Goal: Task Accomplishment & Management: Manage account settings

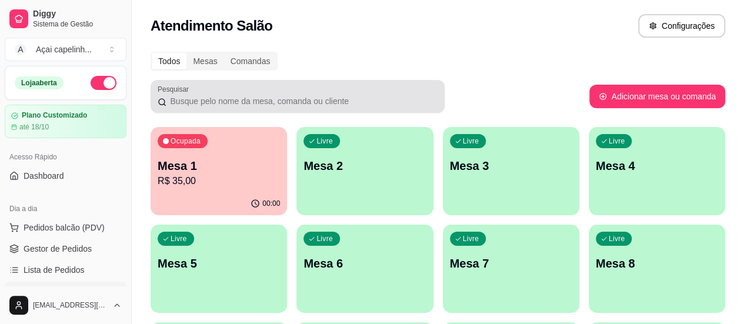
scroll to position [59, 0]
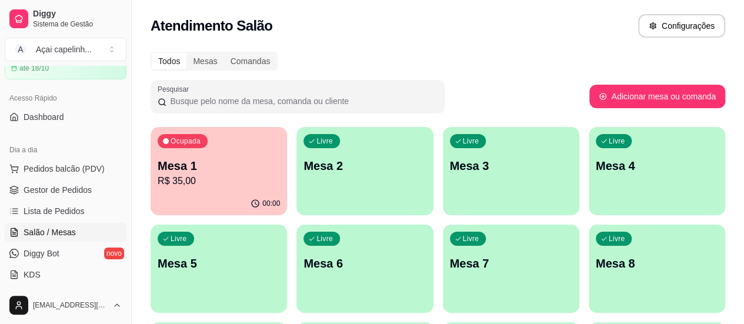
click at [207, 189] on div "Ocupada Mesa 1 R$ 35,00" at bounding box center [219, 159] width 137 height 65
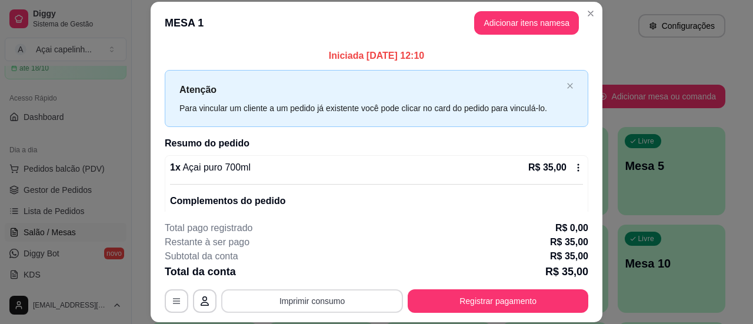
click at [343, 308] on button "Imprimir consumo" at bounding box center [312, 302] width 182 height 24
click at [312, 277] on button "IMPRESSORA" at bounding box center [311, 274] width 82 height 18
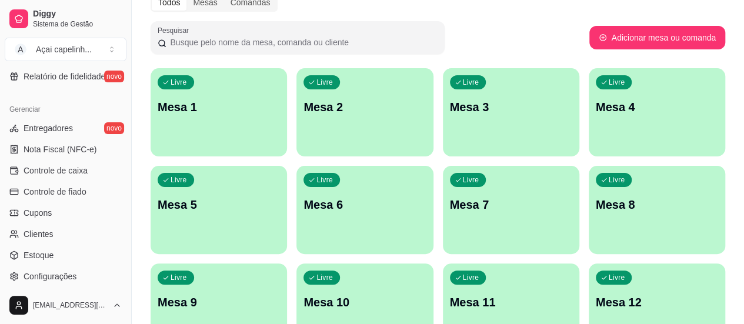
scroll to position [521, 0]
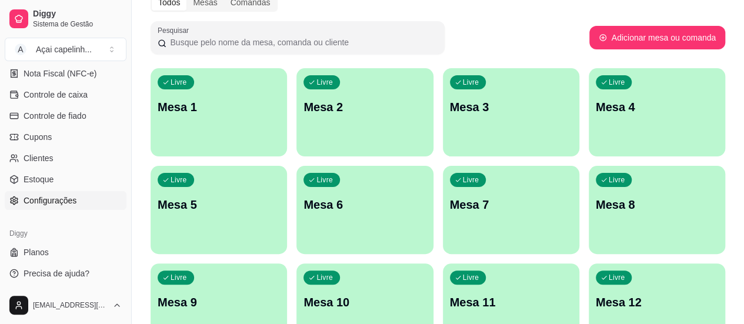
click at [91, 207] on link "Configurações" at bounding box center [66, 200] width 122 height 19
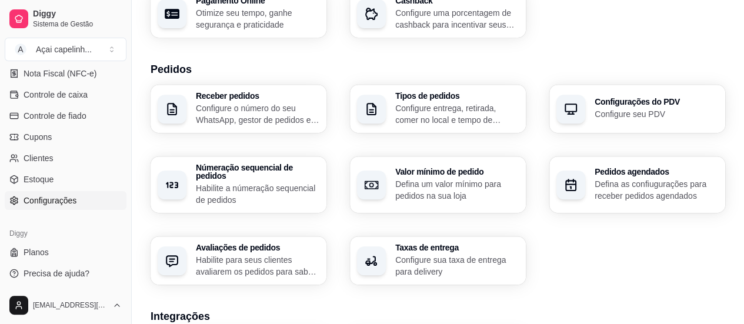
scroll to position [235, 0]
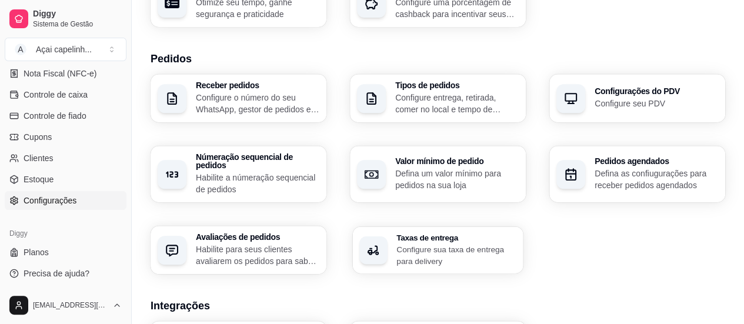
click at [463, 234] on h3 "Taxas de entrega" at bounding box center [457, 238] width 120 height 8
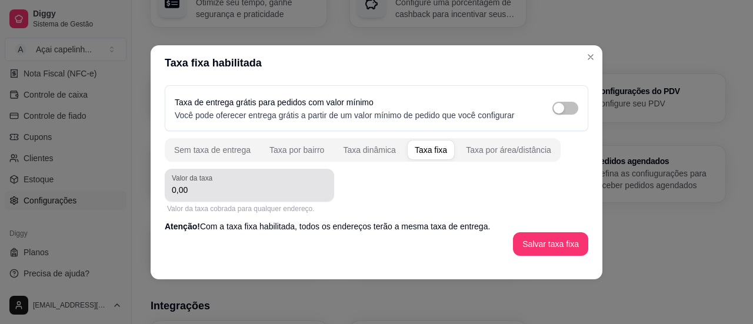
click at [244, 195] on input "0,00" at bounding box center [249, 190] width 155 height 12
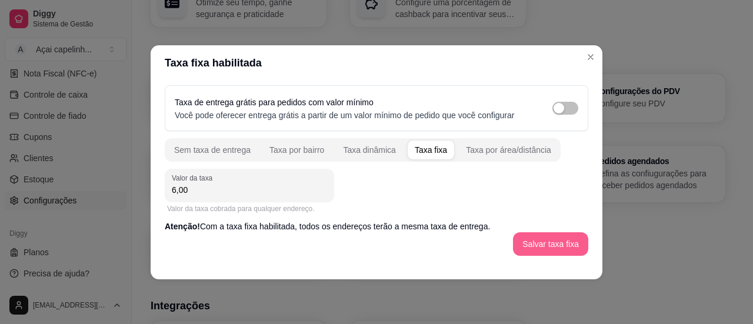
type input "6,00"
click at [545, 242] on button "Salvar taxa fixa" at bounding box center [550, 243] width 73 height 23
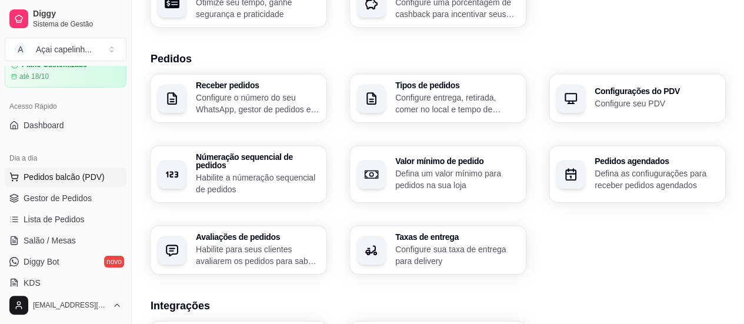
scroll to position [0, 0]
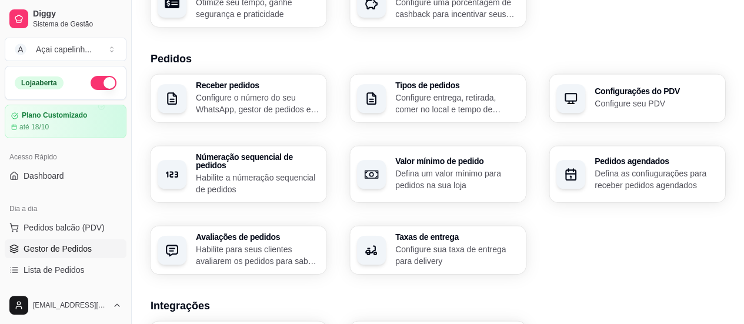
click at [68, 250] on span "Gestor de Pedidos" at bounding box center [58, 249] width 68 height 12
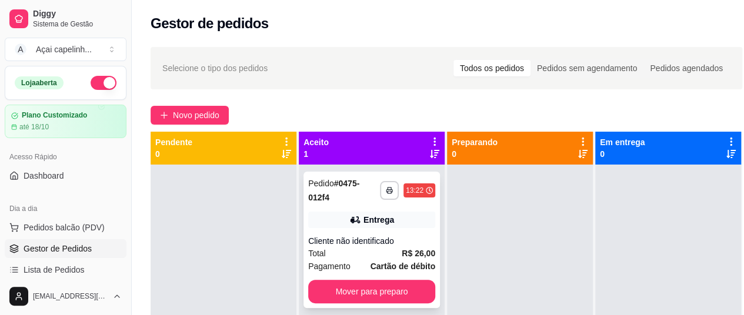
click at [388, 243] on div "Cliente não identificado" at bounding box center [371, 241] width 127 height 12
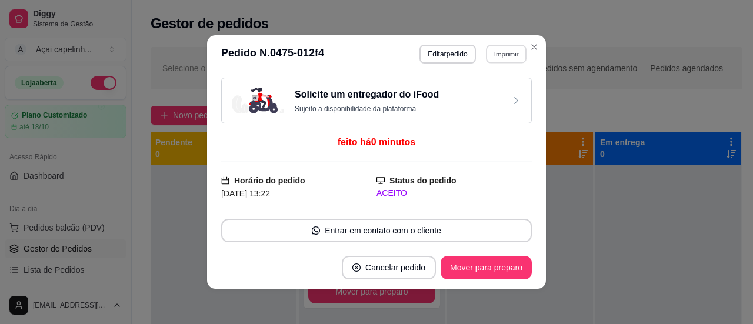
click at [499, 56] on button "Imprimir" at bounding box center [506, 54] width 41 height 18
click at [487, 94] on button "IMPRESSORA" at bounding box center [481, 96] width 82 height 18
click at [506, 57] on button "Imprimir" at bounding box center [506, 54] width 41 height 18
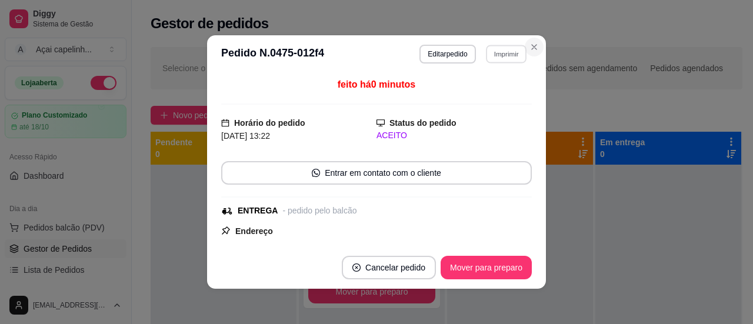
click at [531, 46] on icon "Close" at bounding box center [534, 46] width 9 height 9
